Goal: Task Accomplishment & Management: Manage account settings

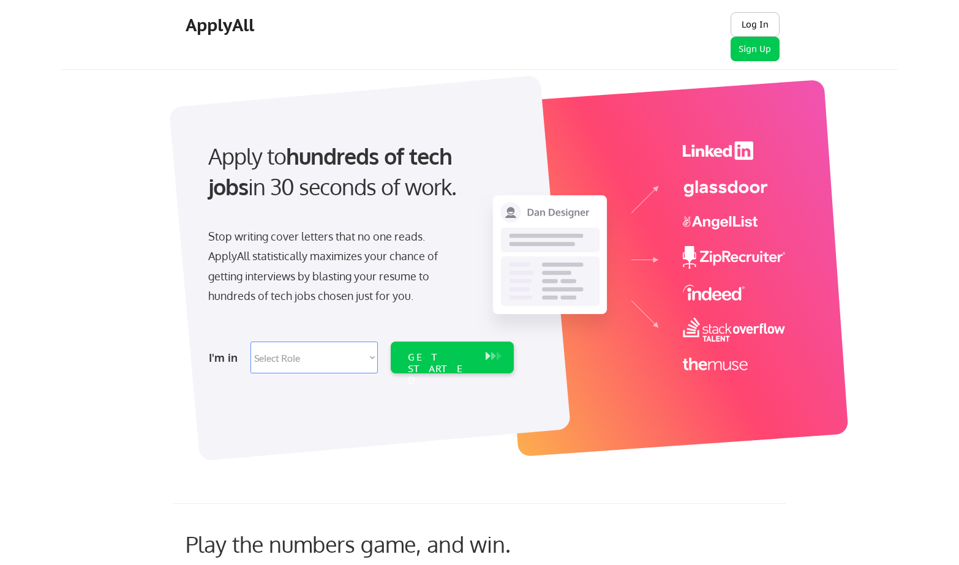
click at [751, 28] on button "Log In" at bounding box center [755, 24] width 49 height 24
